Goal: Task Accomplishment & Management: Use online tool/utility

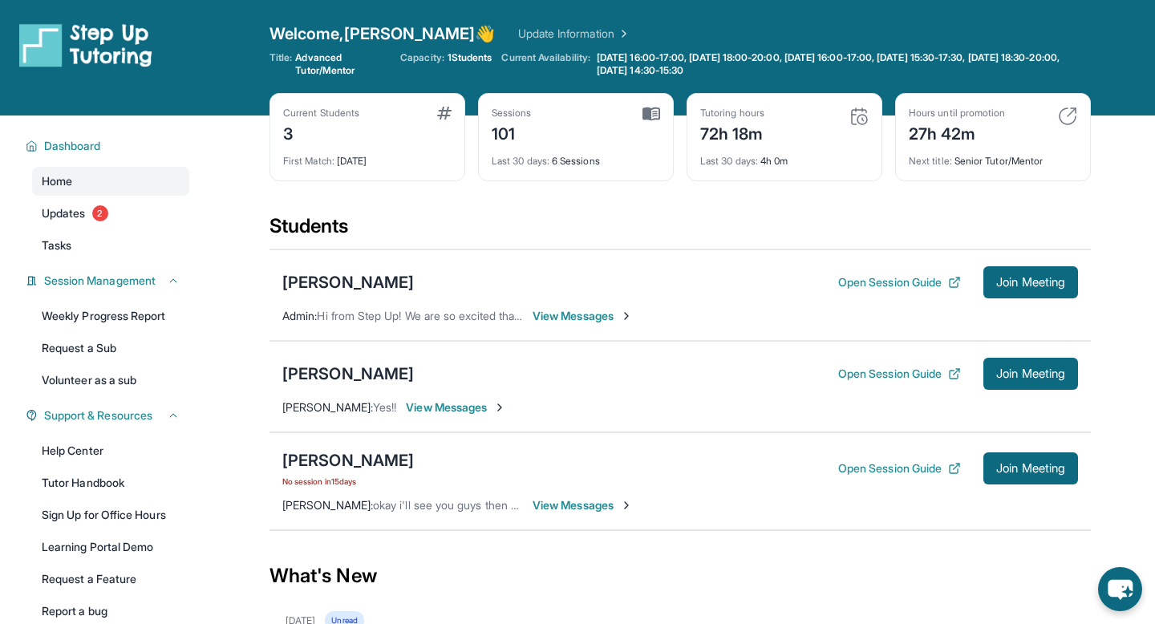
click at [1013, 447] on div "[PERSON_NAME] No session [DATE] Open Session Guide Join Meeting [PERSON_NAME] :…" at bounding box center [679, 481] width 821 height 98
click at [1015, 492] on div "[PERSON_NAME] No session [DATE] Open Session Guide Join Meeting [PERSON_NAME] :…" at bounding box center [679, 481] width 821 height 98
click at [1015, 476] on button "Join Meeting" at bounding box center [1030, 468] width 95 height 32
click at [565, 510] on span "View Messages" at bounding box center [583, 505] width 100 height 16
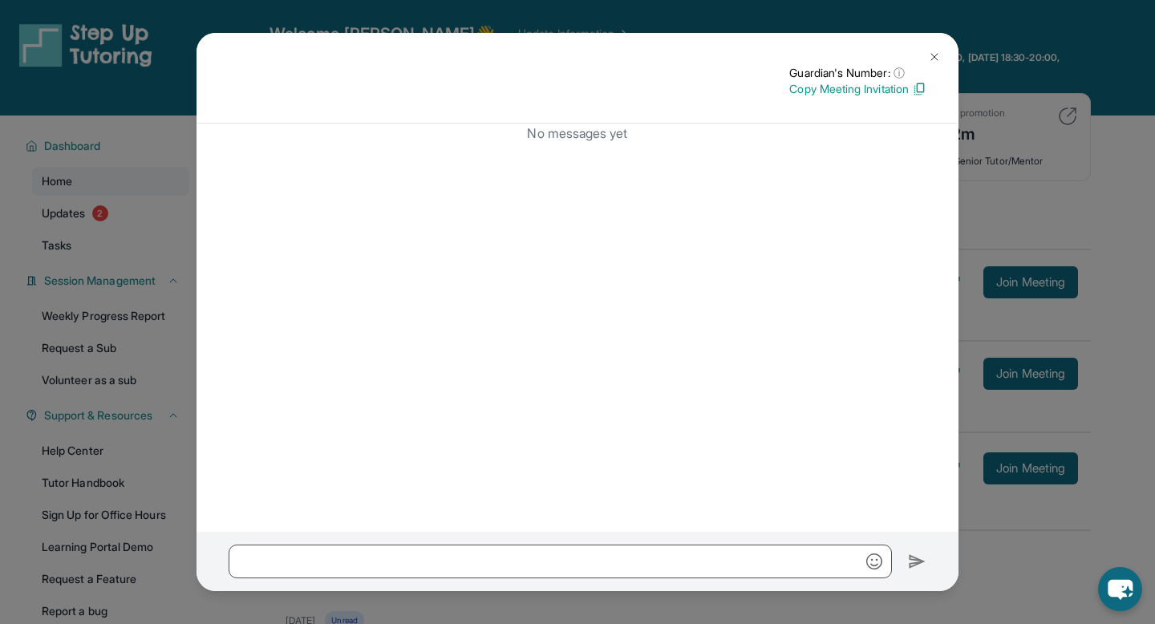
click at [926, 63] on button at bounding box center [934, 57] width 32 height 32
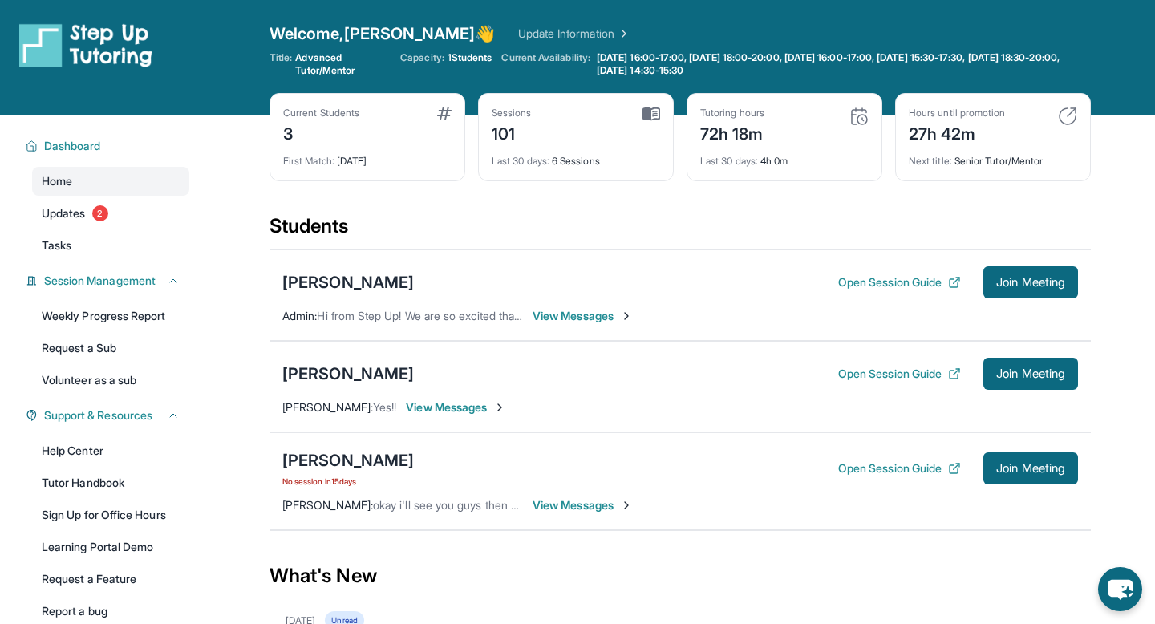
click at [321, 513] on div "[PERSON_NAME] No session [DATE] Open Session Guide Join Meeting [PERSON_NAME] :…" at bounding box center [679, 481] width 821 height 98
click at [349, 497] on div "[PERSON_NAME] : okay i'll see you guys then 👍" at bounding box center [402, 505] width 241 height 16
click at [577, 505] on span "View Messages" at bounding box center [583, 505] width 100 height 16
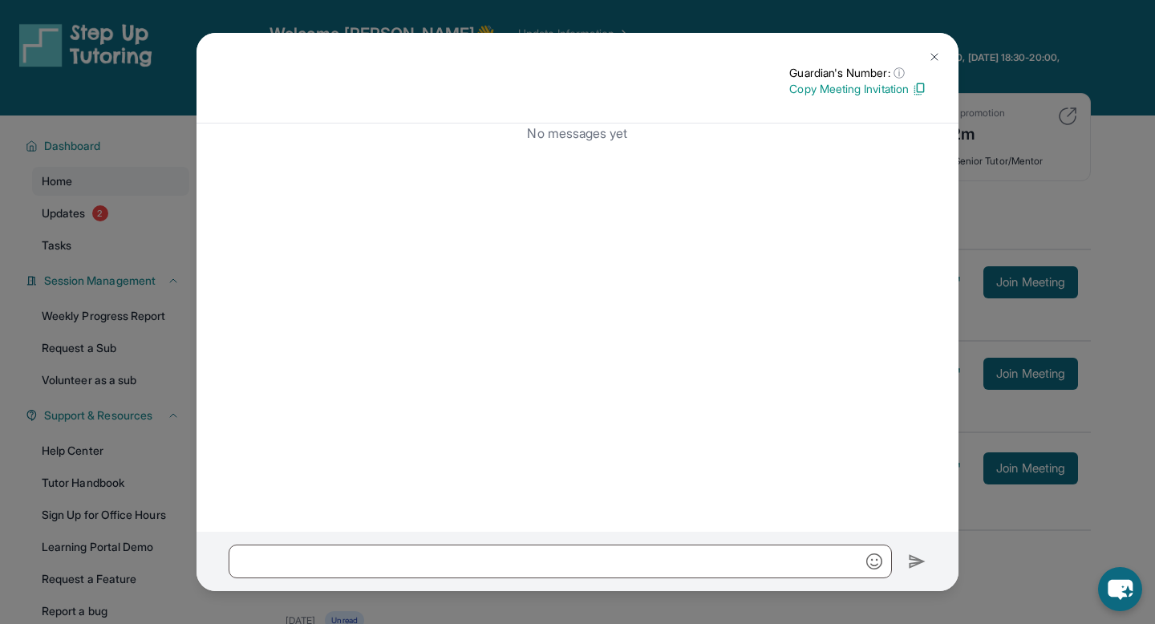
click at [932, 56] on img at bounding box center [934, 57] width 13 height 13
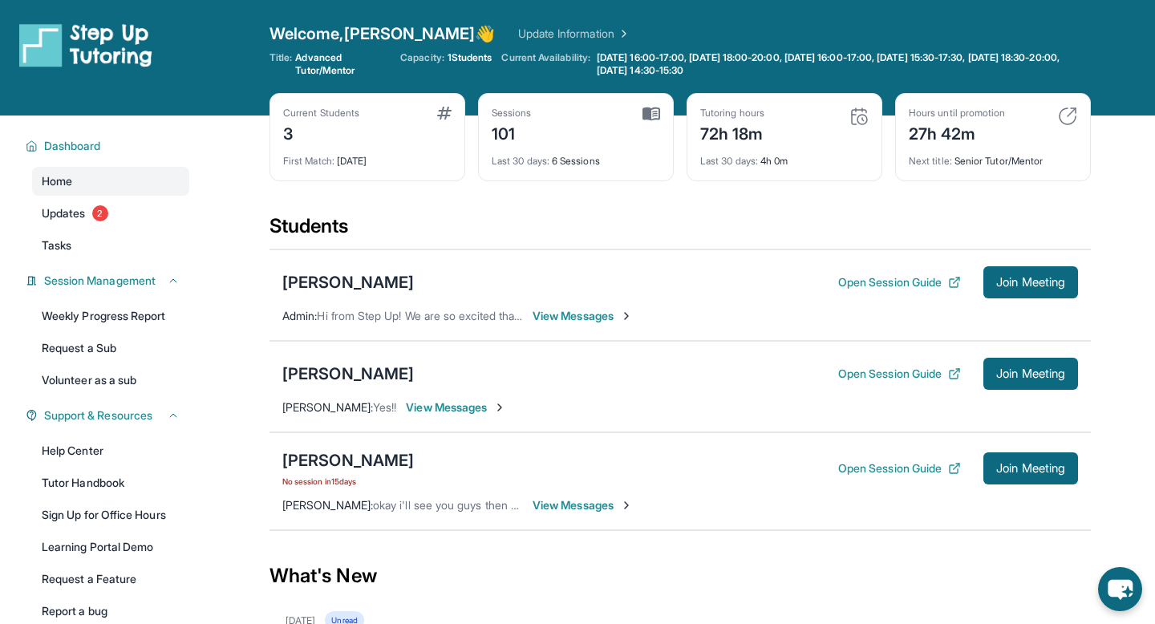
click at [432, 410] on span "View Messages" at bounding box center [456, 407] width 100 height 16
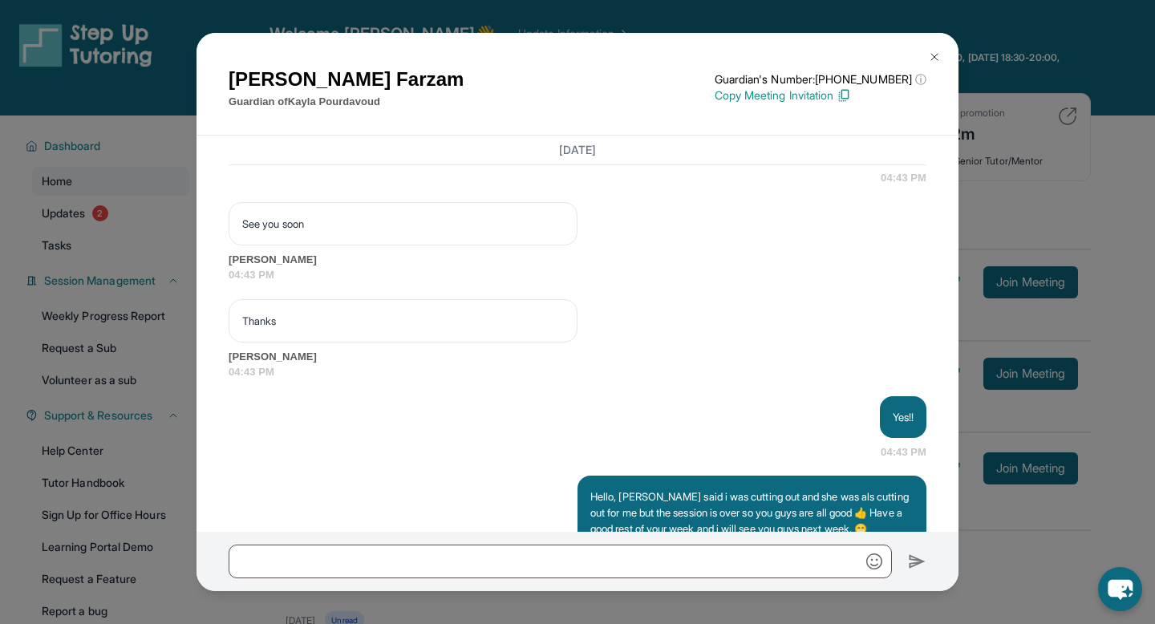
scroll to position [4609, 0]
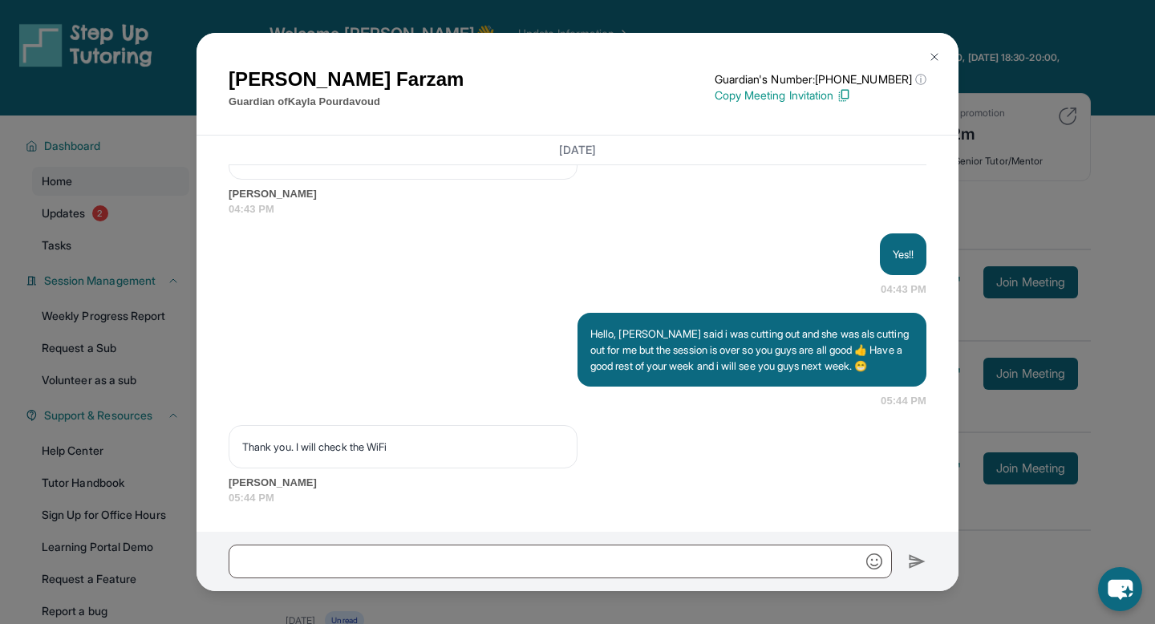
click at [932, 59] on img at bounding box center [934, 57] width 13 height 13
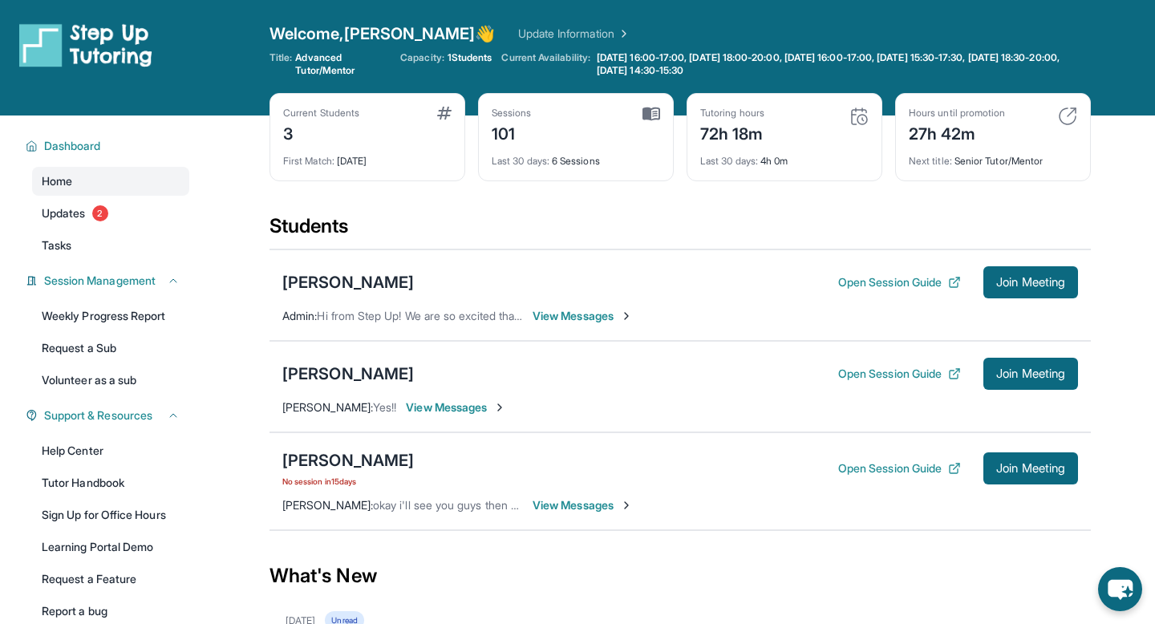
click at [582, 509] on span "View Messages" at bounding box center [583, 505] width 100 height 16
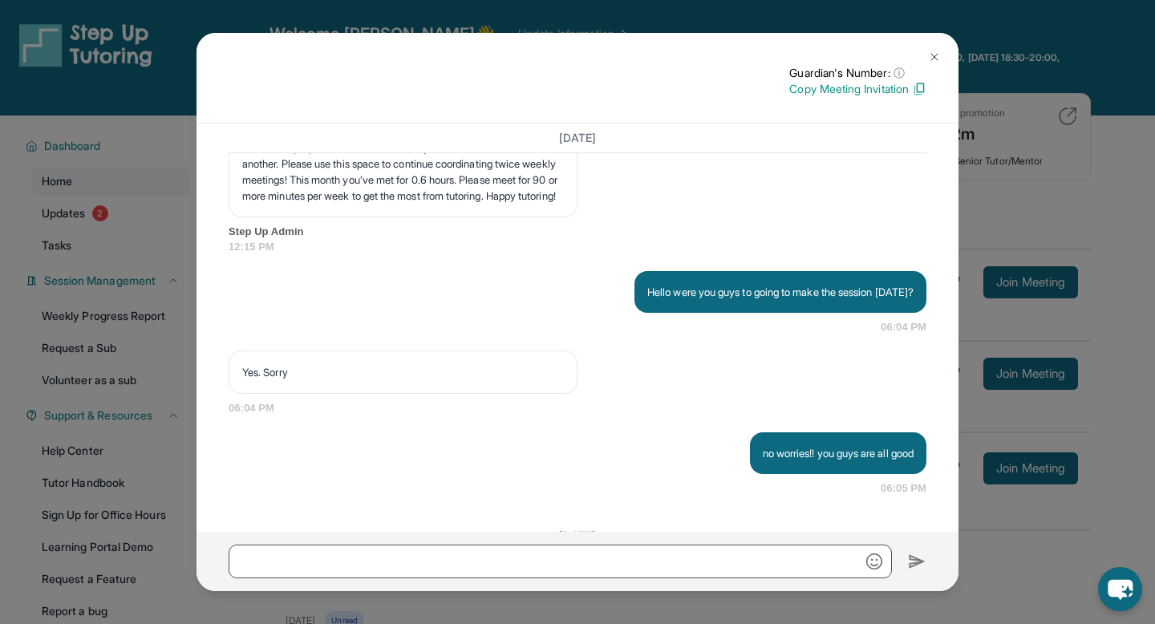
scroll to position [4330, 0]
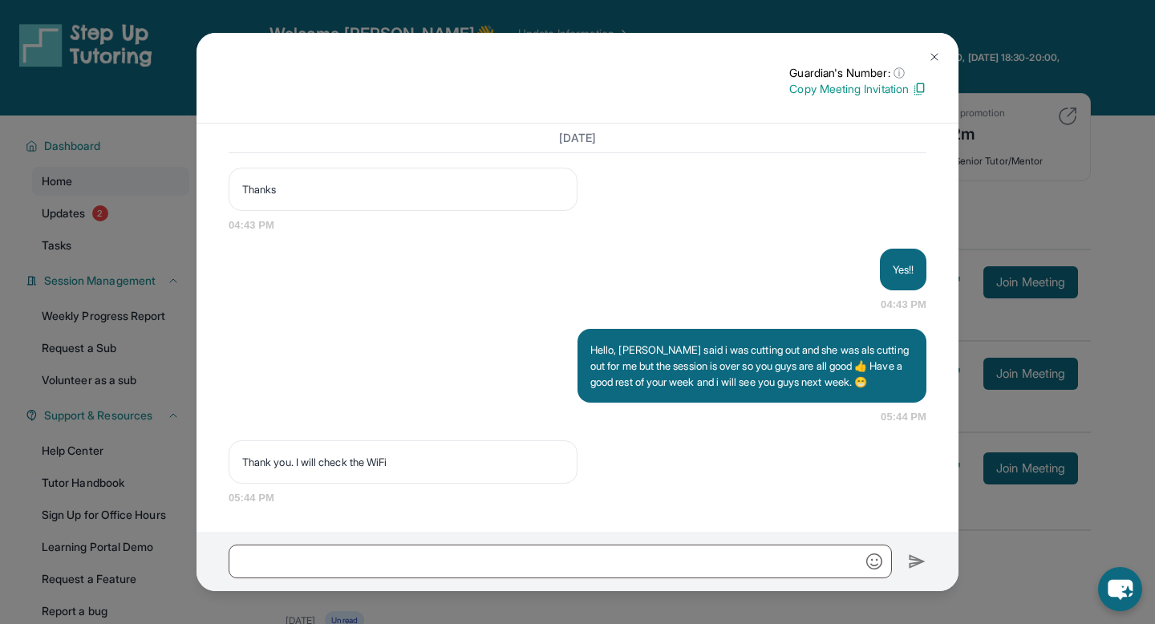
click at [938, 58] on img at bounding box center [934, 57] width 13 height 13
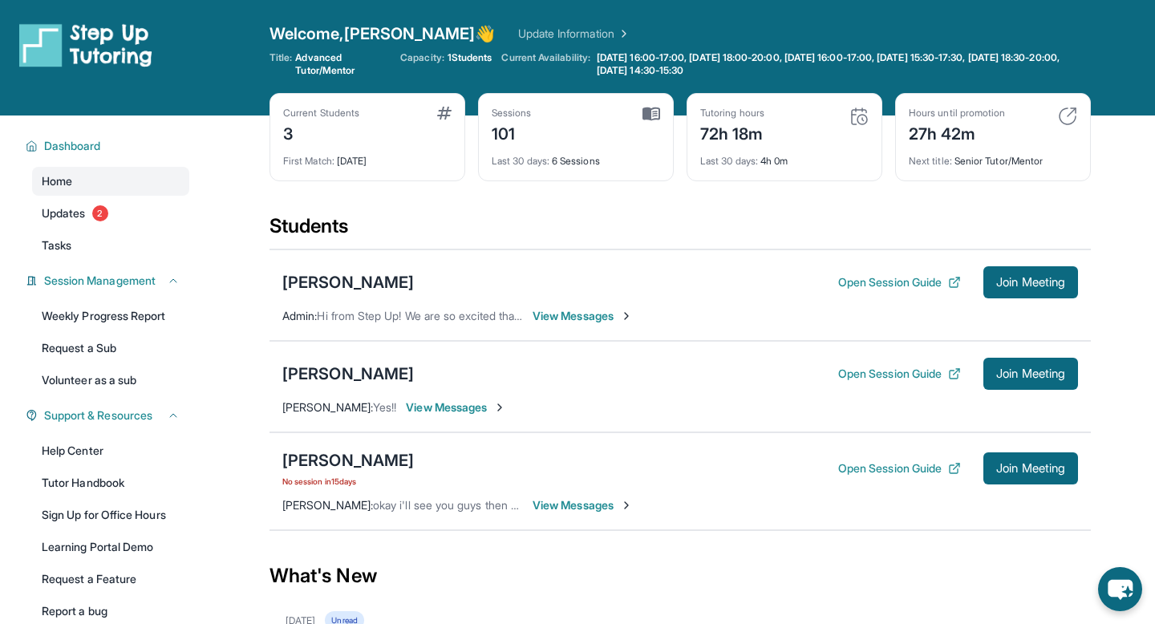
click at [579, 513] on div "[PERSON_NAME] No session [DATE] Open Session Guide Join Meeting [PERSON_NAME] :…" at bounding box center [679, 481] width 821 height 98
click at [576, 506] on span "View Messages" at bounding box center [583, 505] width 100 height 16
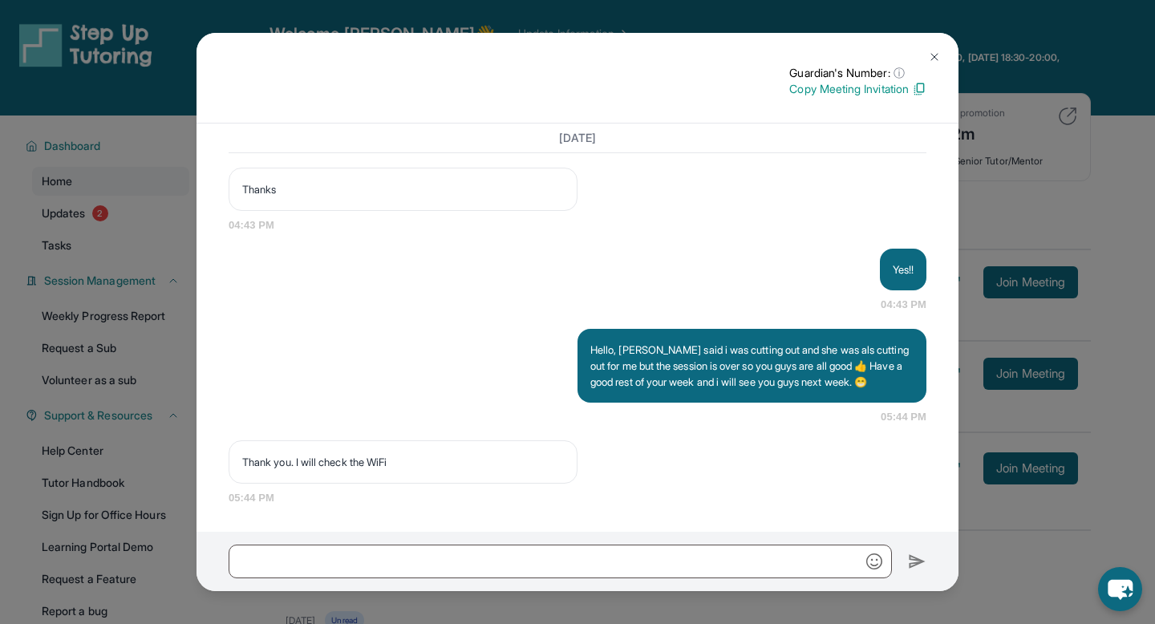
scroll to position [4301, 0]
click at [934, 51] on img at bounding box center [934, 57] width 13 height 13
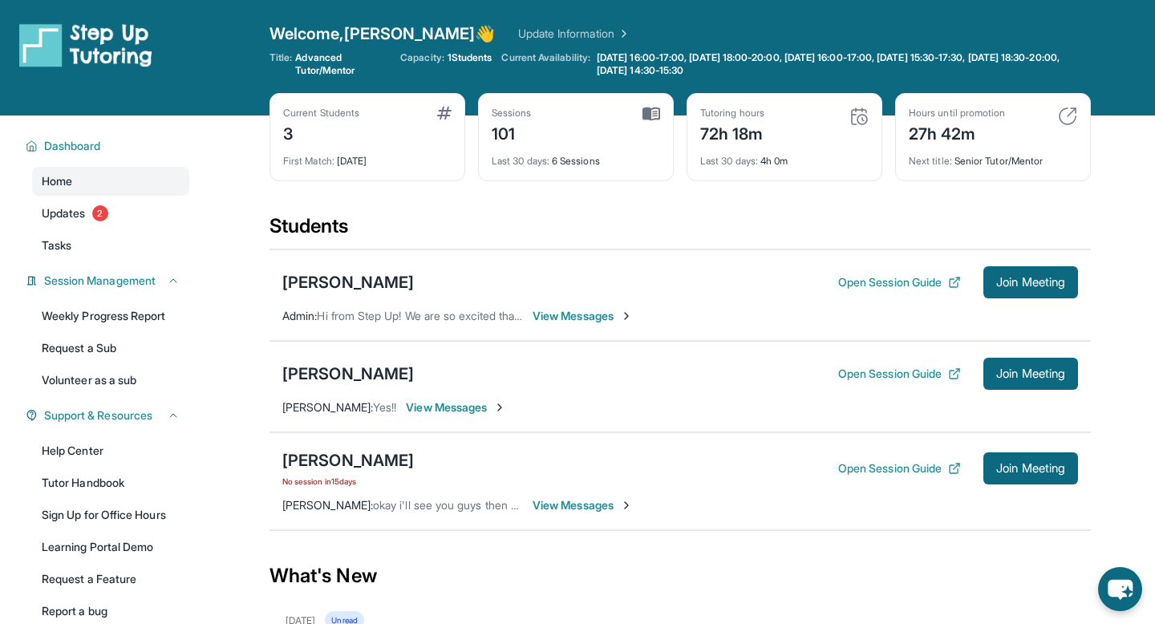
click at [430, 407] on span "View Messages" at bounding box center [456, 407] width 100 height 16
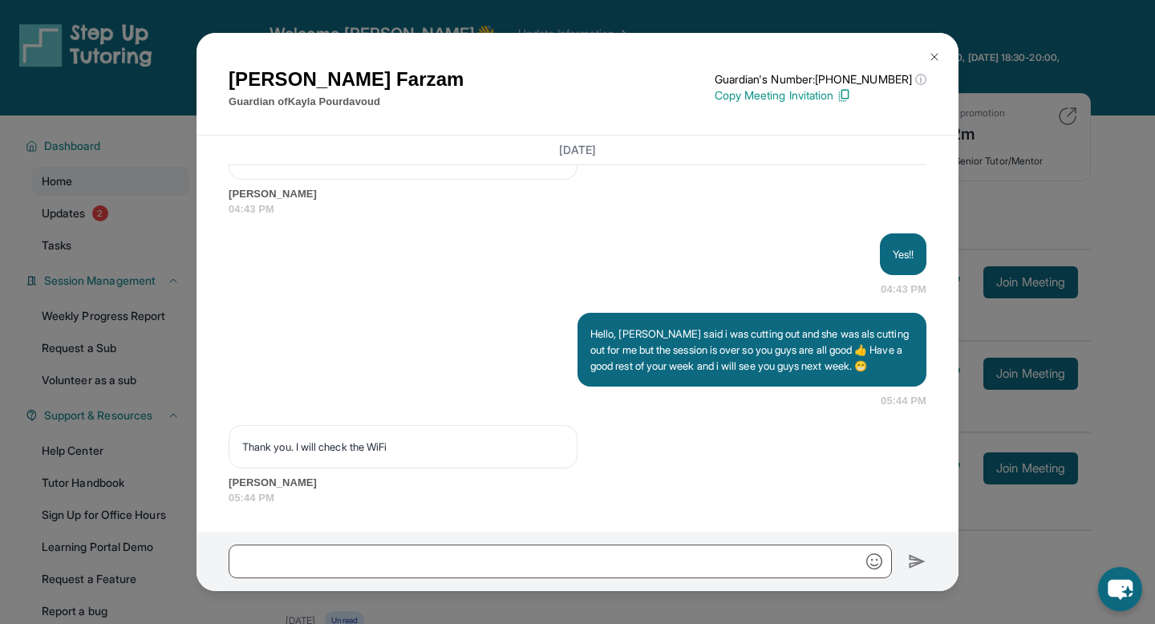
scroll to position [4609, 0]
click at [938, 49] on button at bounding box center [934, 57] width 32 height 32
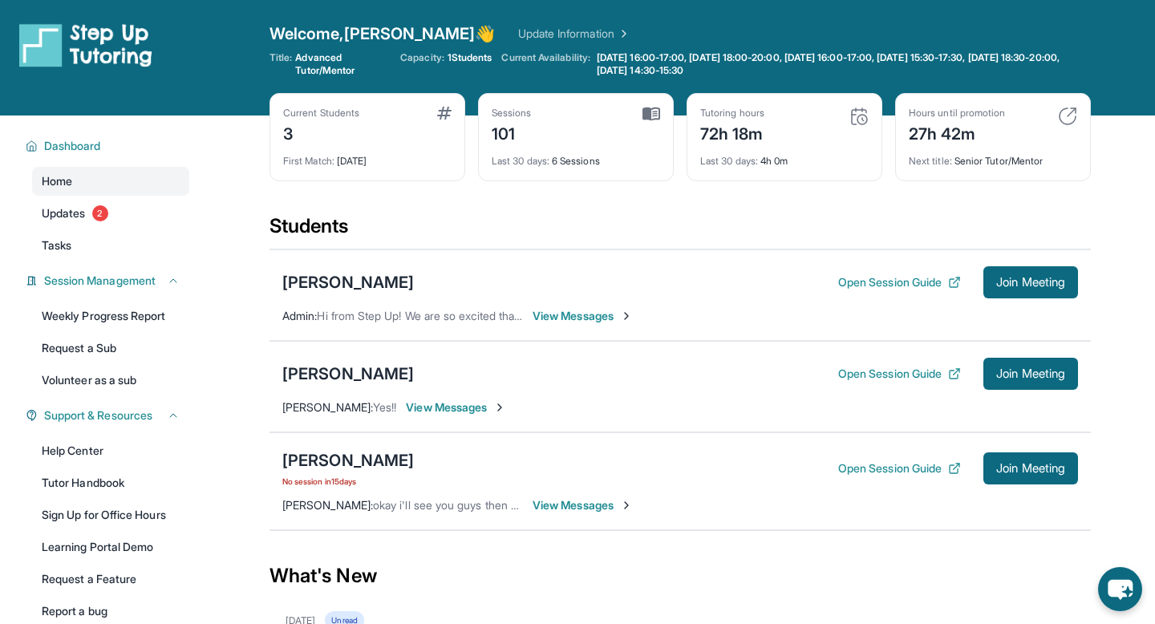
click at [542, 504] on span "View Messages" at bounding box center [583, 505] width 100 height 16
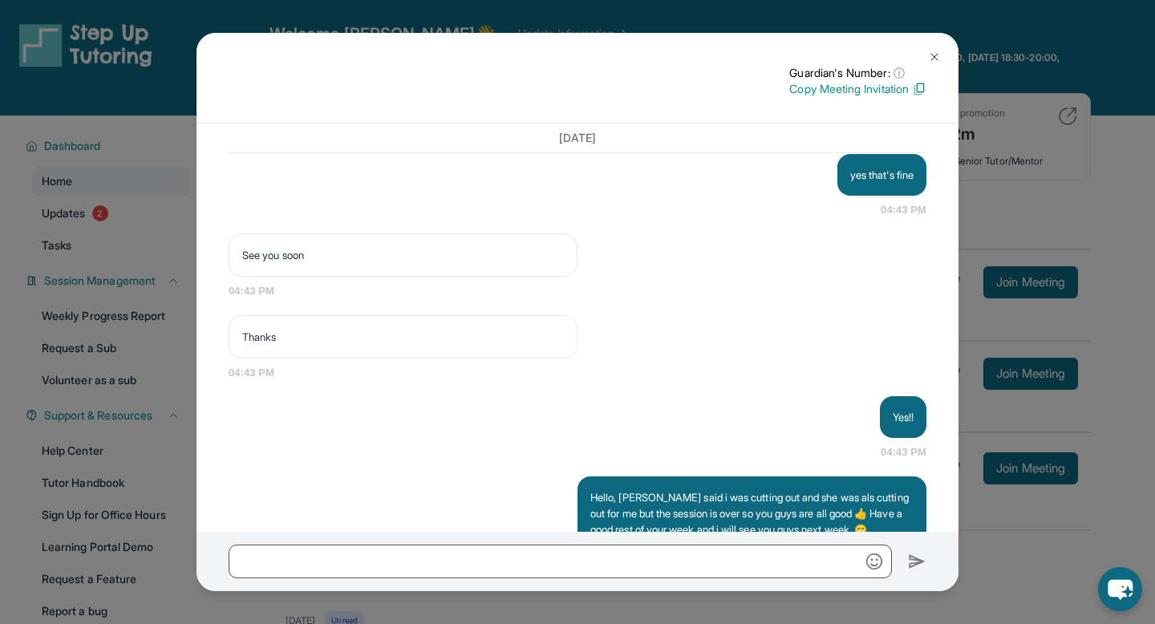
scroll to position [4330, 0]
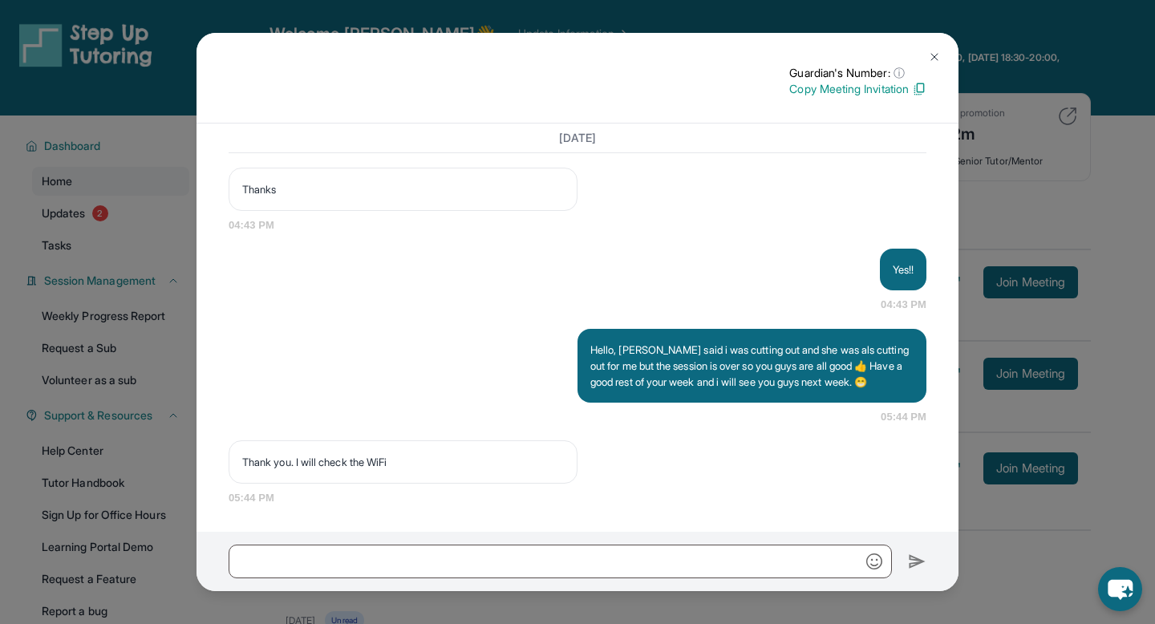
click at [942, 52] on button at bounding box center [934, 57] width 32 height 32
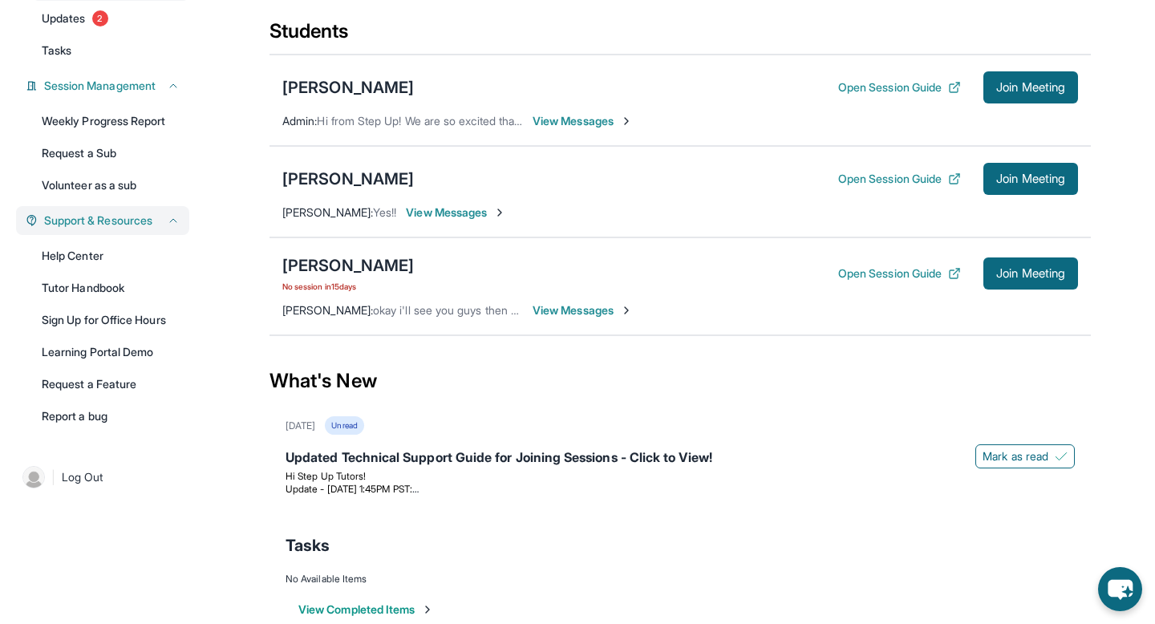
scroll to position [196, 0]
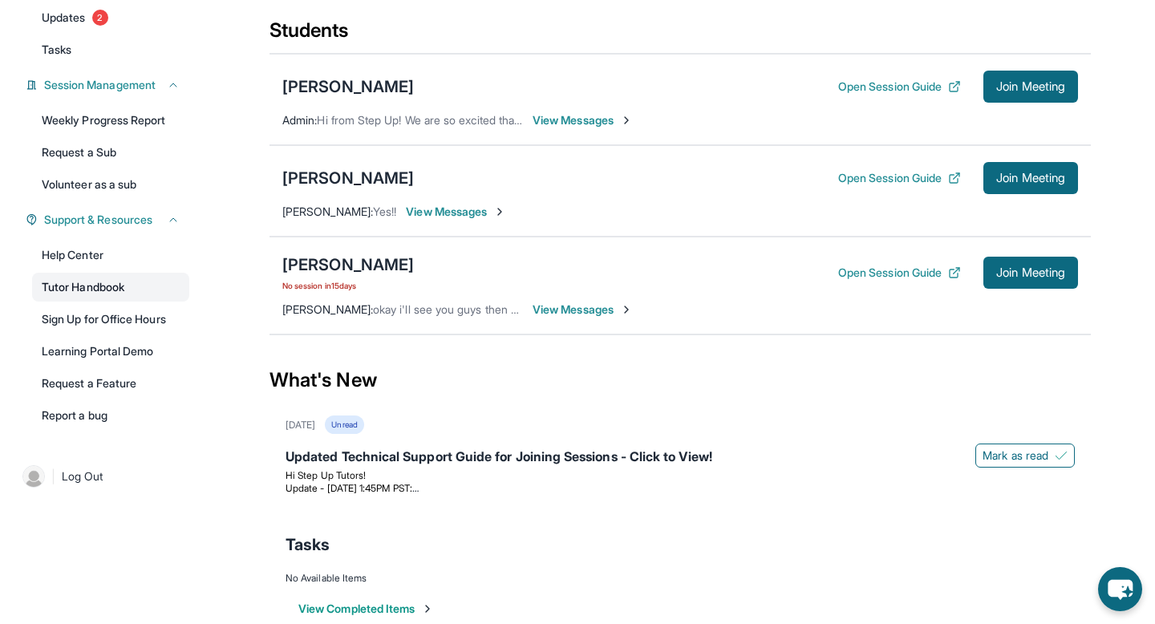
click at [91, 285] on link "Tutor Handbook" at bounding box center [110, 287] width 157 height 29
click at [162, 217] on button "Support & Resources" at bounding box center [109, 220] width 142 height 16
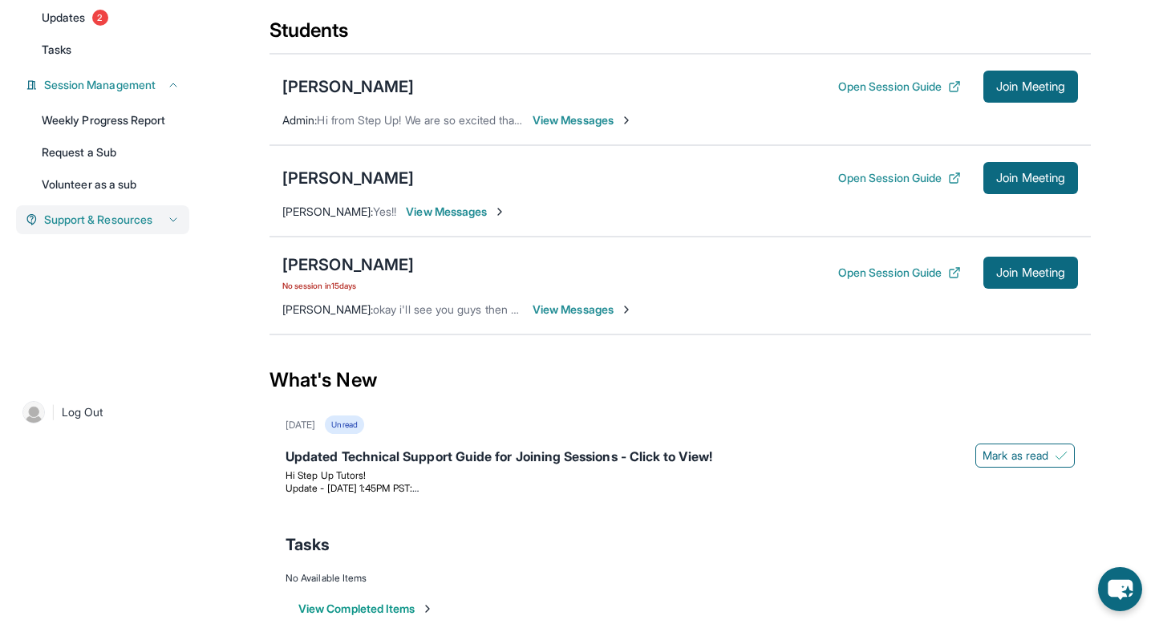
click at [164, 217] on button "Support & Resources" at bounding box center [109, 220] width 142 height 16
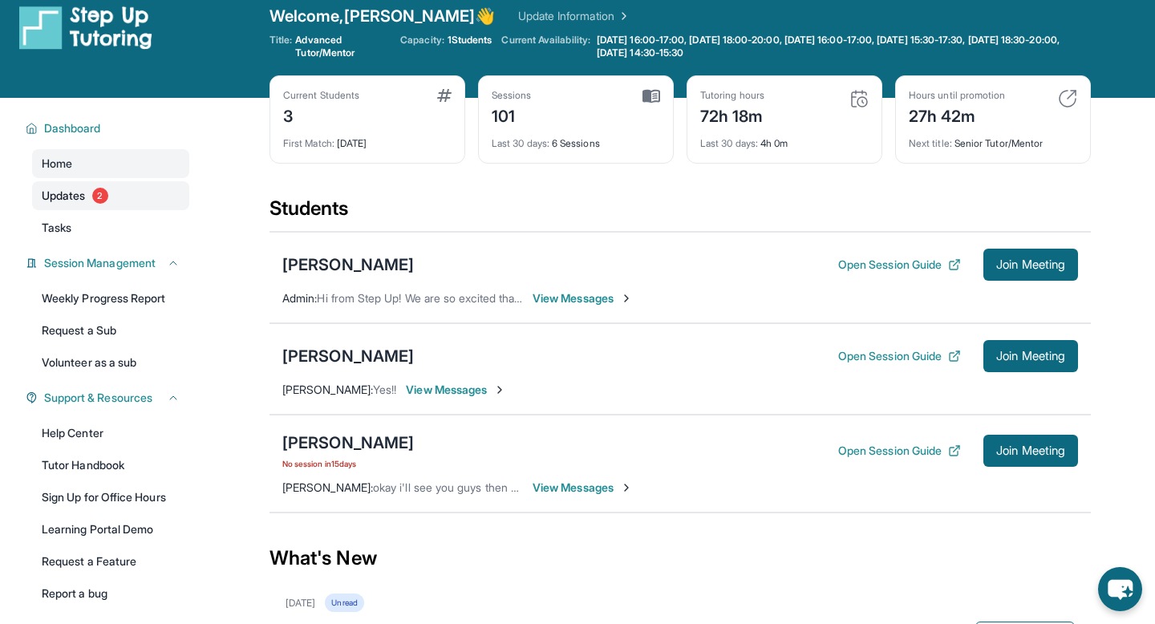
scroll to position [15, 0]
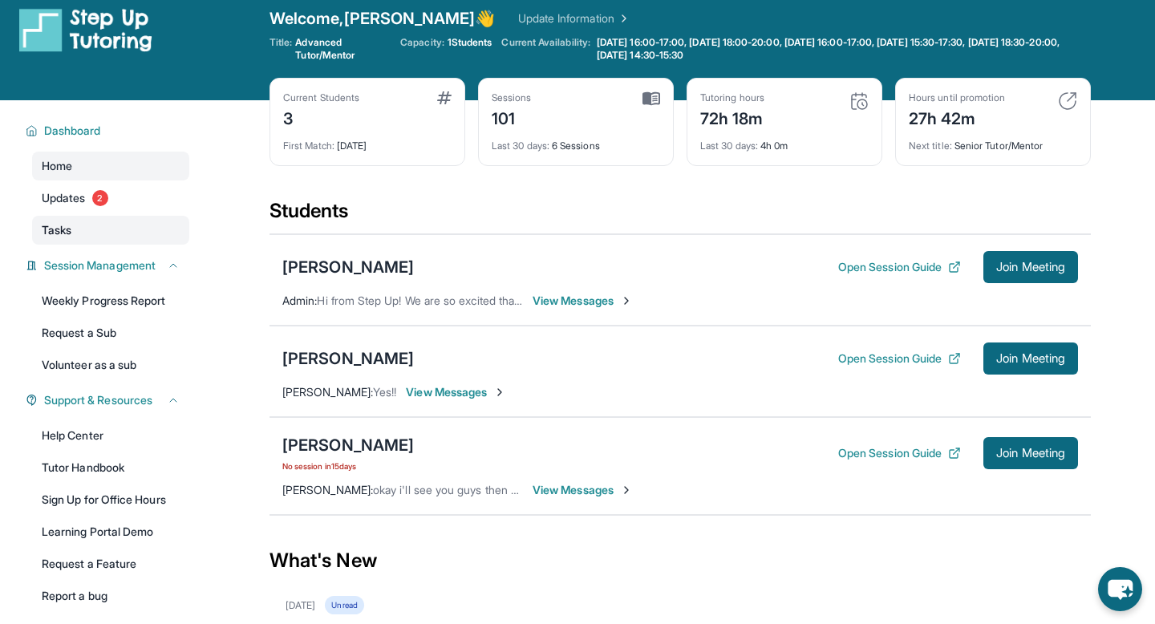
click at [60, 221] on link "Tasks" at bounding box center [110, 230] width 157 height 29
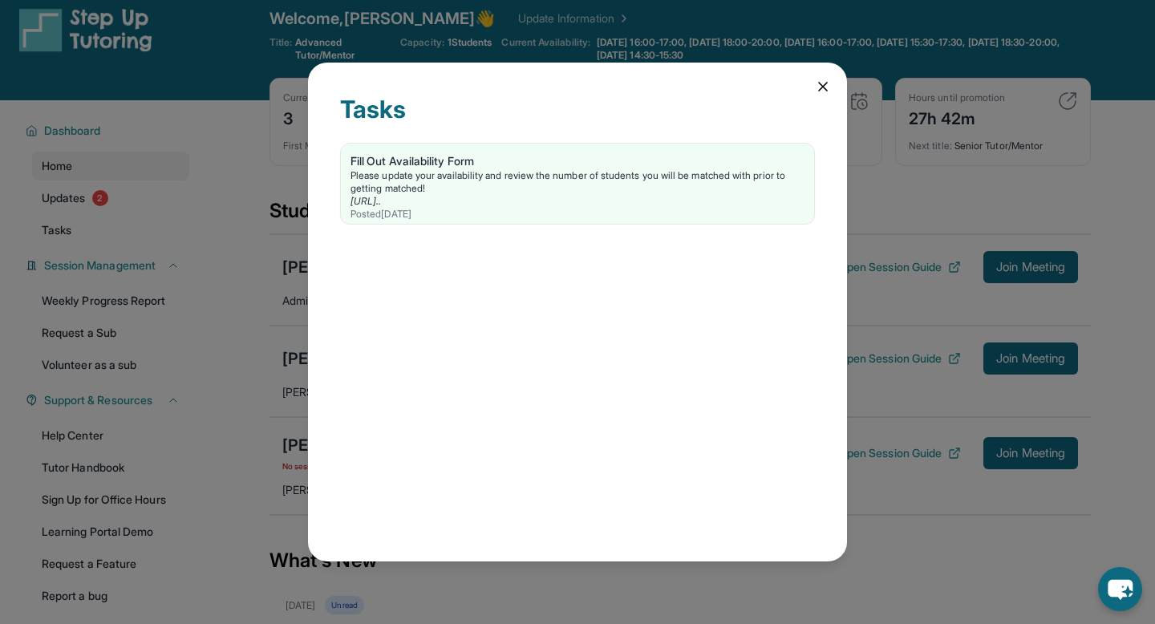
click at [833, 82] on div "Tasks Fill Out Availability Form Please update your availability and review the…" at bounding box center [577, 312] width 539 height 499
click at [819, 86] on icon at bounding box center [823, 87] width 16 height 16
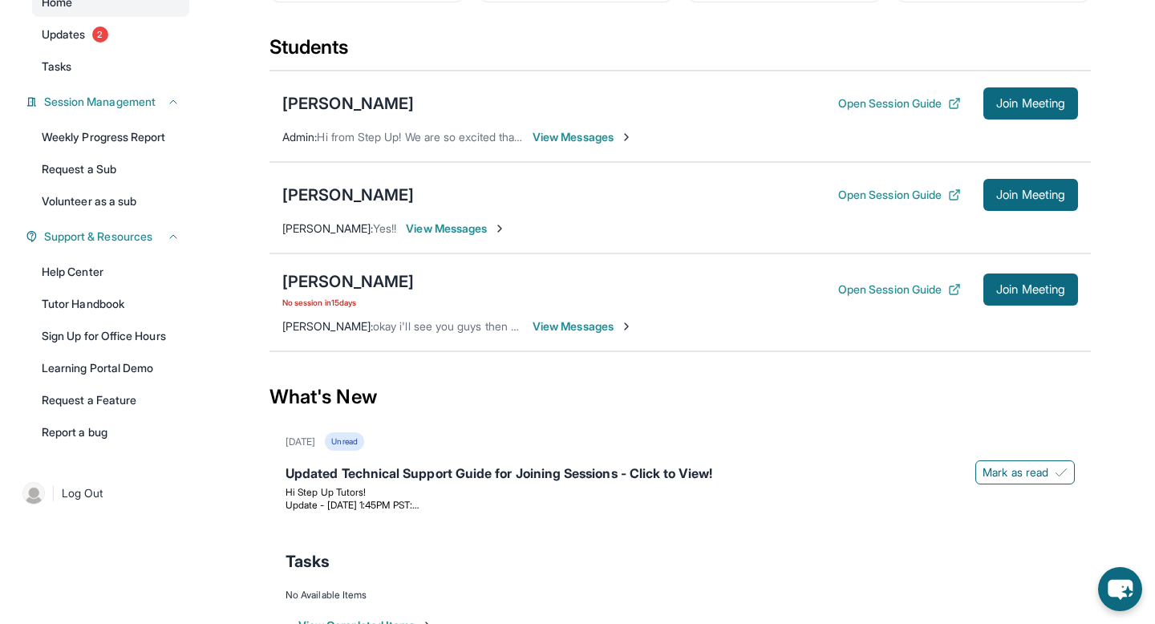
scroll to position [227, 0]
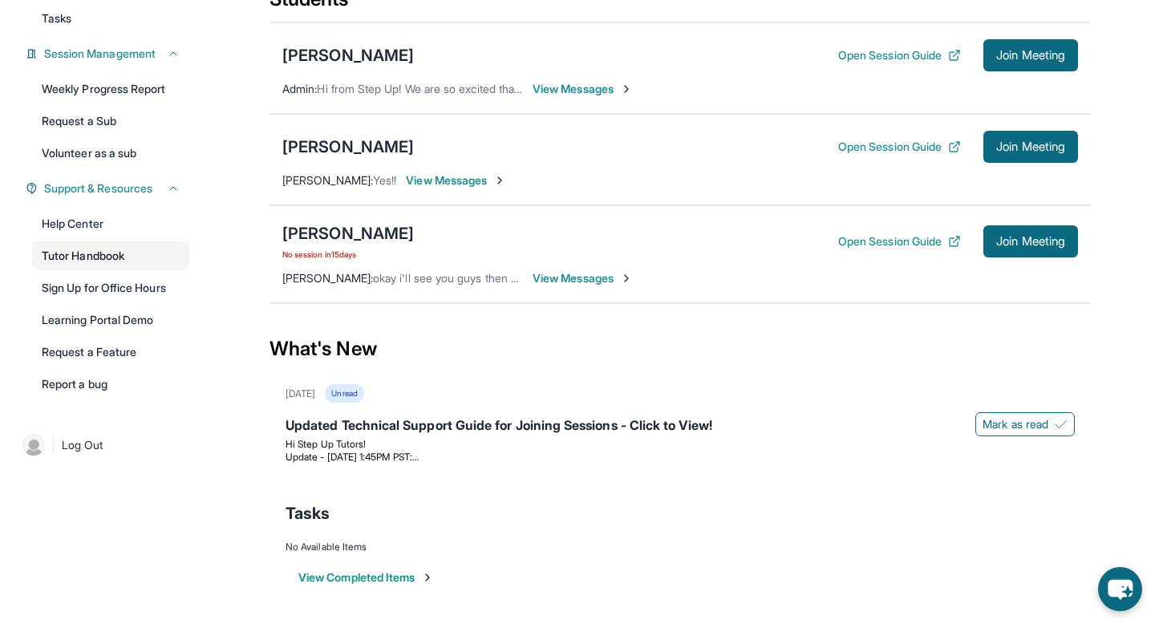
click at [91, 253] on link "Tutor Handbook" at bounding box center [110, 255] width 157 height 29
